Goal: Find specific page/section: Find specific page/section

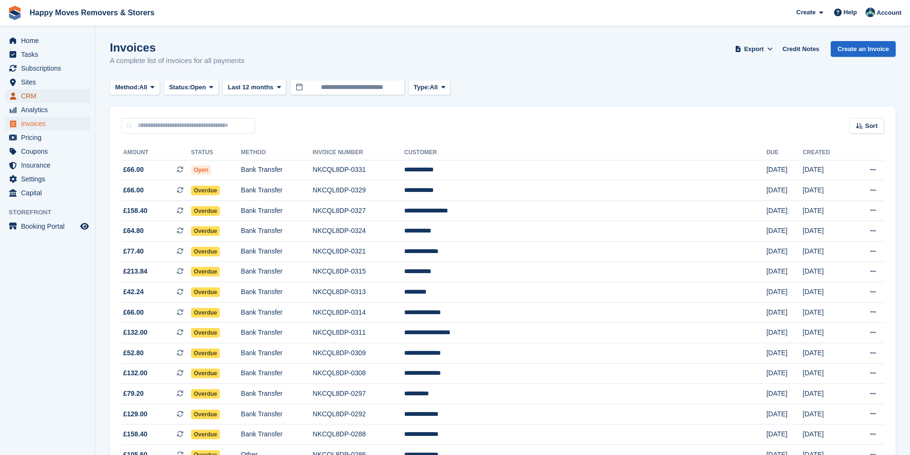
click at [40, 95] on span "CRM" at bounding box center [49, 95] width 57 height 13
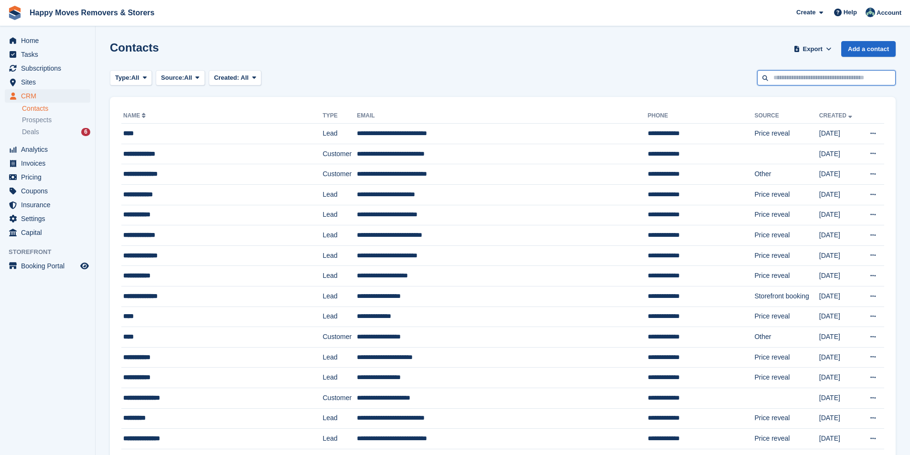
click at [810, 77] on input "text" at bounding box center [826, 78] width 138 height 16
type input "*****"
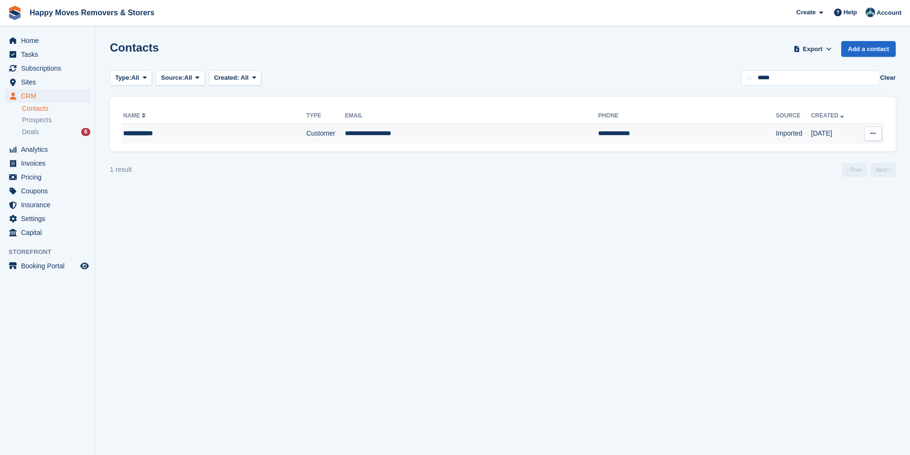
click at [306, 133] on td "Customer" at bounding box center [325, 134] width 39 height 20
